Goal: Transaction & Acquisition: Purchase product/service

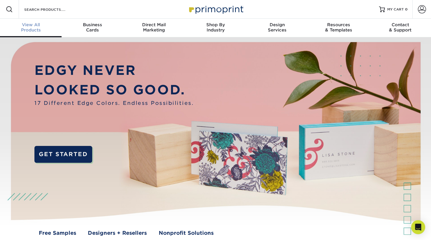
click at [26, 28] on div "View All Products" at bounding box center [31, 27] width 62 height 10
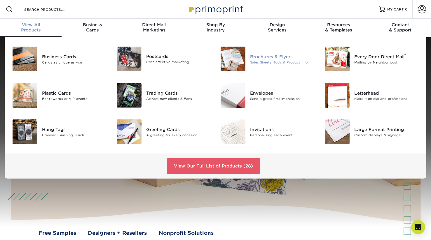
click at [234, 59] on img at bounding box center [232, 59] width 25 height 25
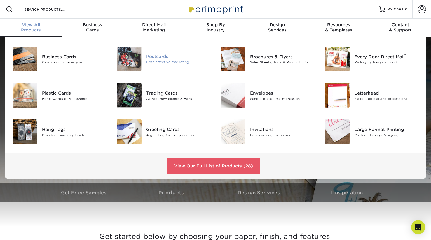
click at [124, 64] on img at bounding box center [129, 59] width 25 height 24
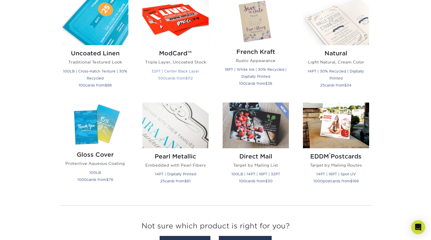
scroll to position [710, 0]
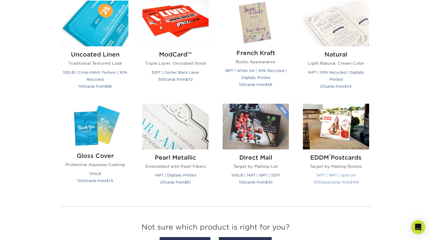
click at [319, 150] on img at bounding box center [336, 127] width 66 height 46
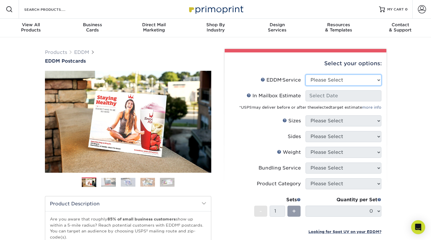
select select "print_only"
select select "-1"
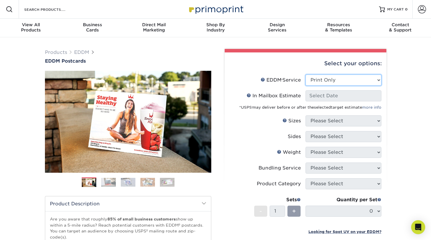
select select "-1"
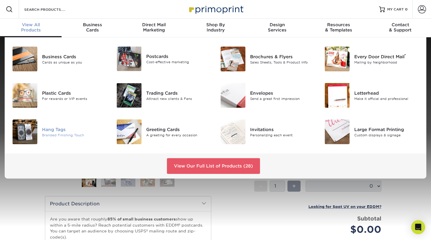
click at [19, 134] on img at bounding box center [25, 132] width 25 height 25
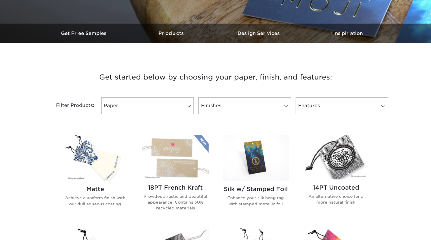
scroll to position [161, 0]
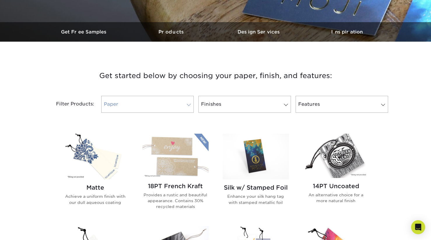
click at [156, 103] on link "Paper" at bounding box center [147, 104] width 92 height 17
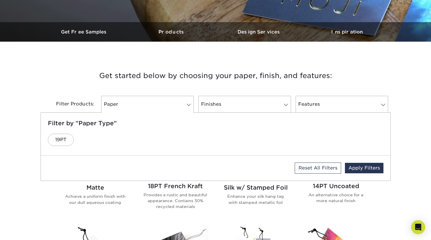
click at [83, 94] on div "Filter Products: Paper Filter by "Paper Type" 19PT Reset All Filters Apply Filt…" at bounding box center [216, 108] width 350 height 38
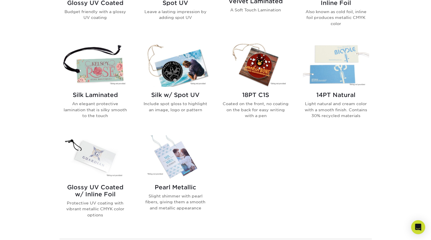
scroll to position [445, 0]
